Goal: Transaction & Acquisition: Purchase product/service

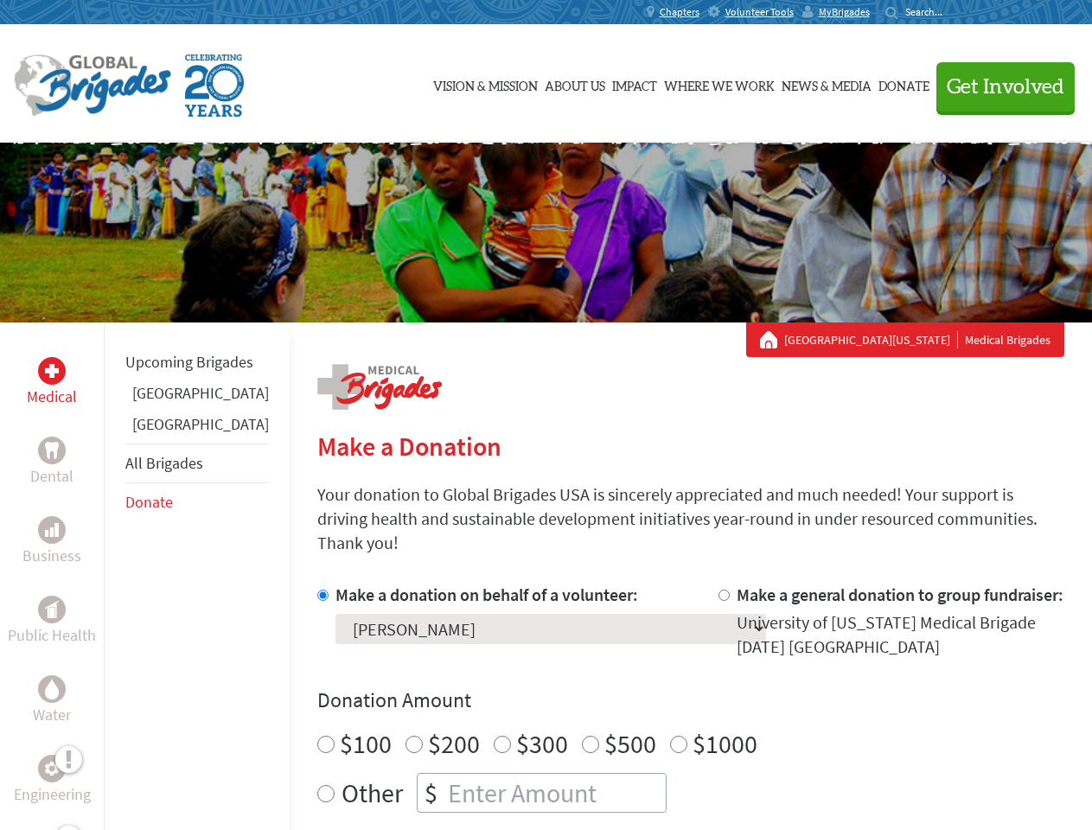
click at [955, 12] on div "Search for:" at bounding box center [920, 12] width 69 height 14
click at [998, 86] on span "Get Involved" at bounding box center [1006, 87] width 118 height 21
click at [114, 576] on div "Upcoming Brigades [GEOGRAPHIC_DATA] [GEOGRAPHIC_DATA] All Brigades Donate" at bounding box center [197, 738] width 186 height 830
click at [661, 695] on div "Donation Amount $100 $200 $300 $500 $1000 Other $" at bounding box center [690, 750] width 747 height 126
click at [317, 590] on input "Make a donation on behalf of a volunteer:" at bounding box center [322, 595] width 11 height 11
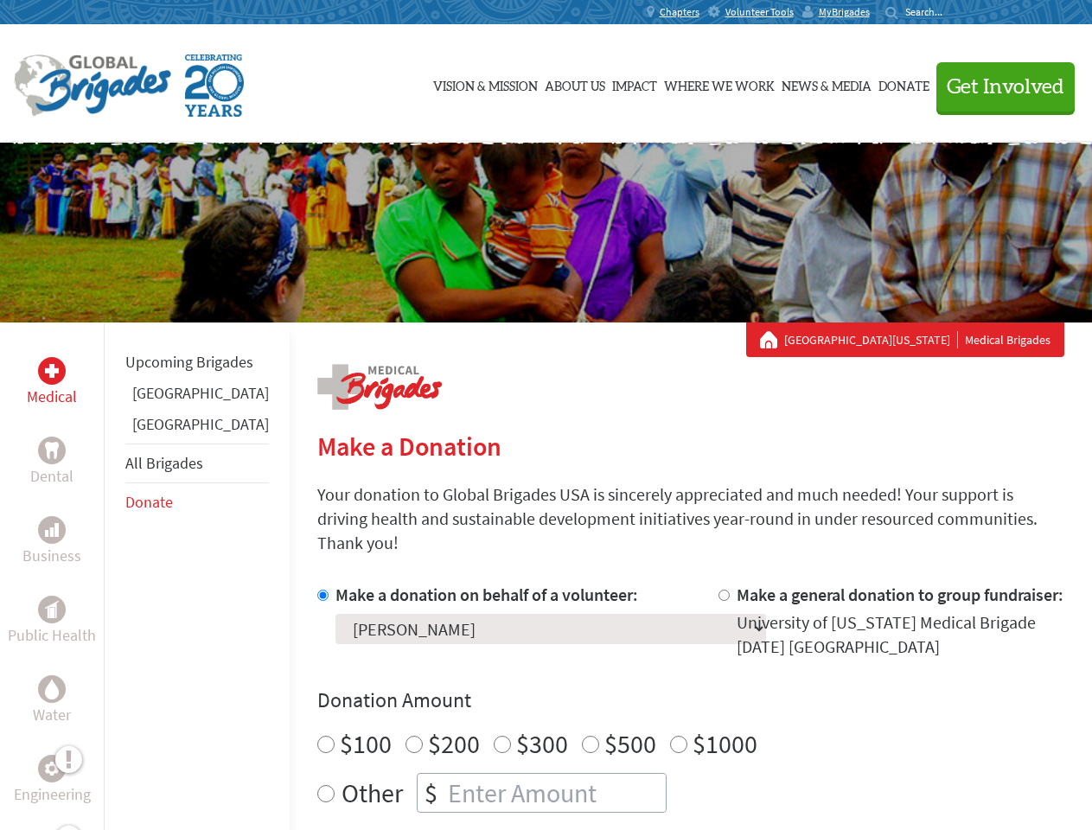
click at [719, 590] on input "Make a general donation to group fundraiser:" at bounding box center [724, 595] width 11 height 11
radio input "true"
